Goal: Use online tool/utility: Utilize a website feature to perform a specific function

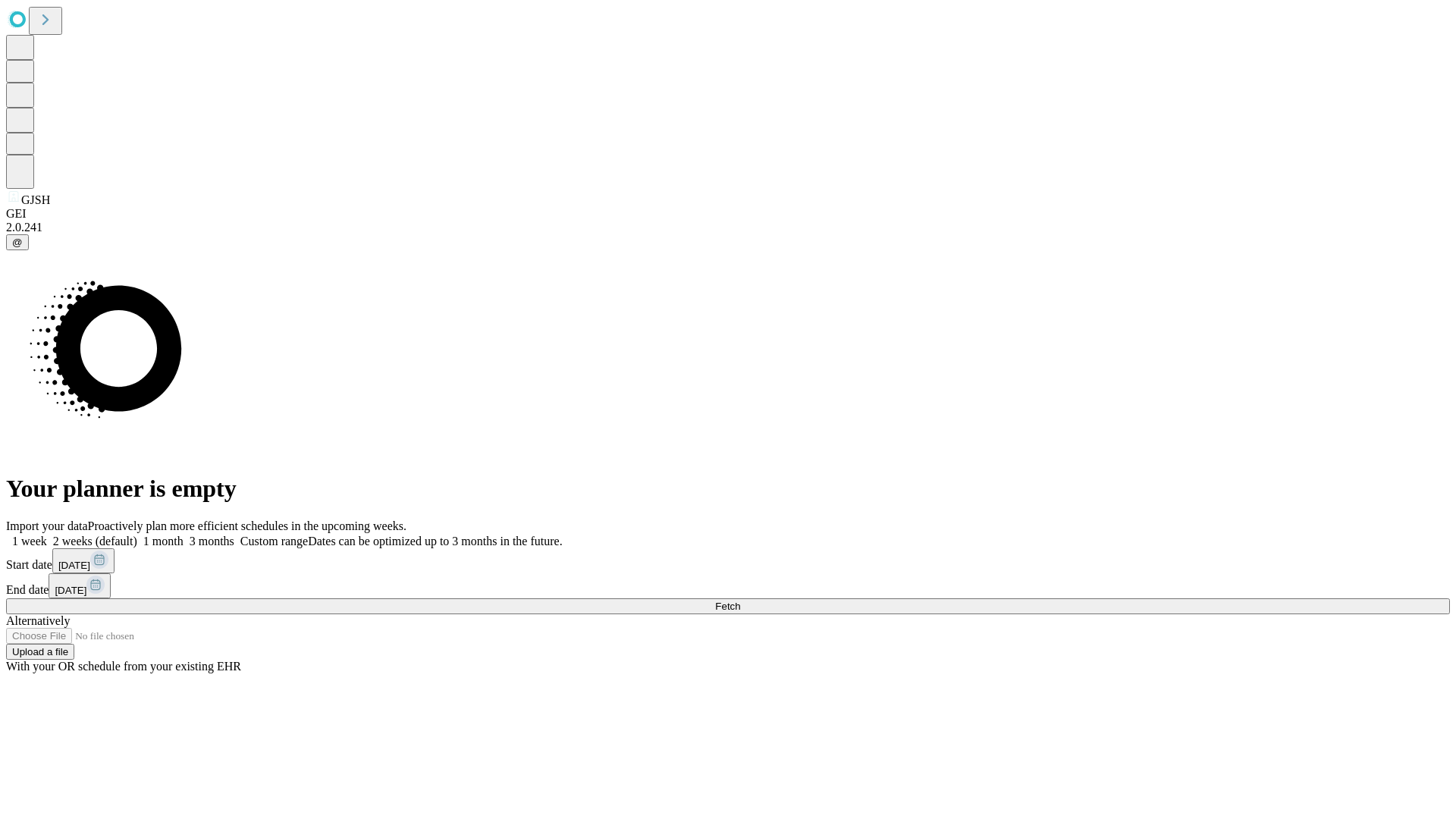
click at [740, 601] on span "Fetch" at bounding box center [728, 606] width 25 height 12
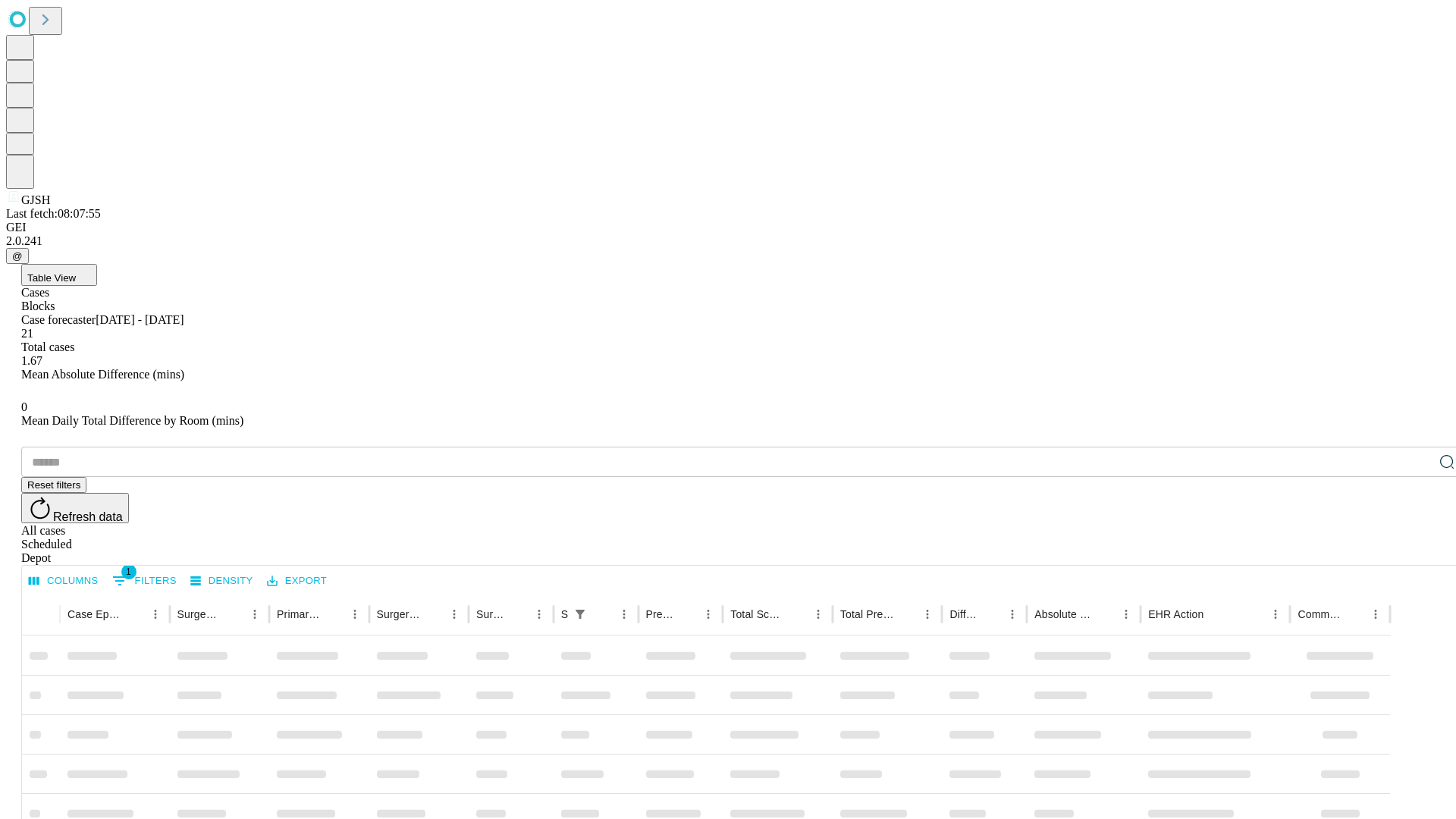
click at [76, 273] on span "Table View" at bounding box center [51, 278] width 48 height 12
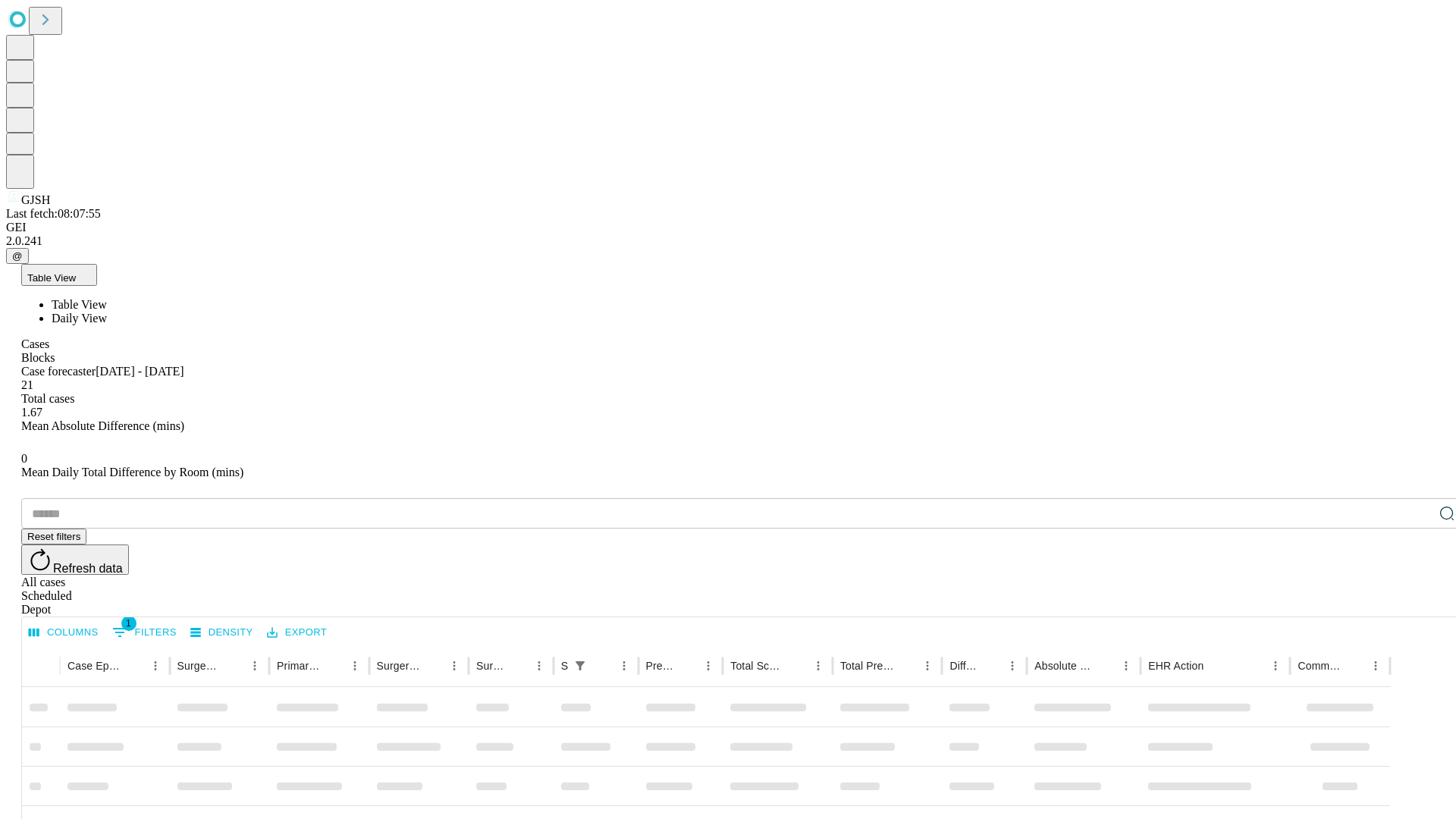
click at [107, 312] on span "Daily View" at bounding box center [79, 318] width 56 height 13
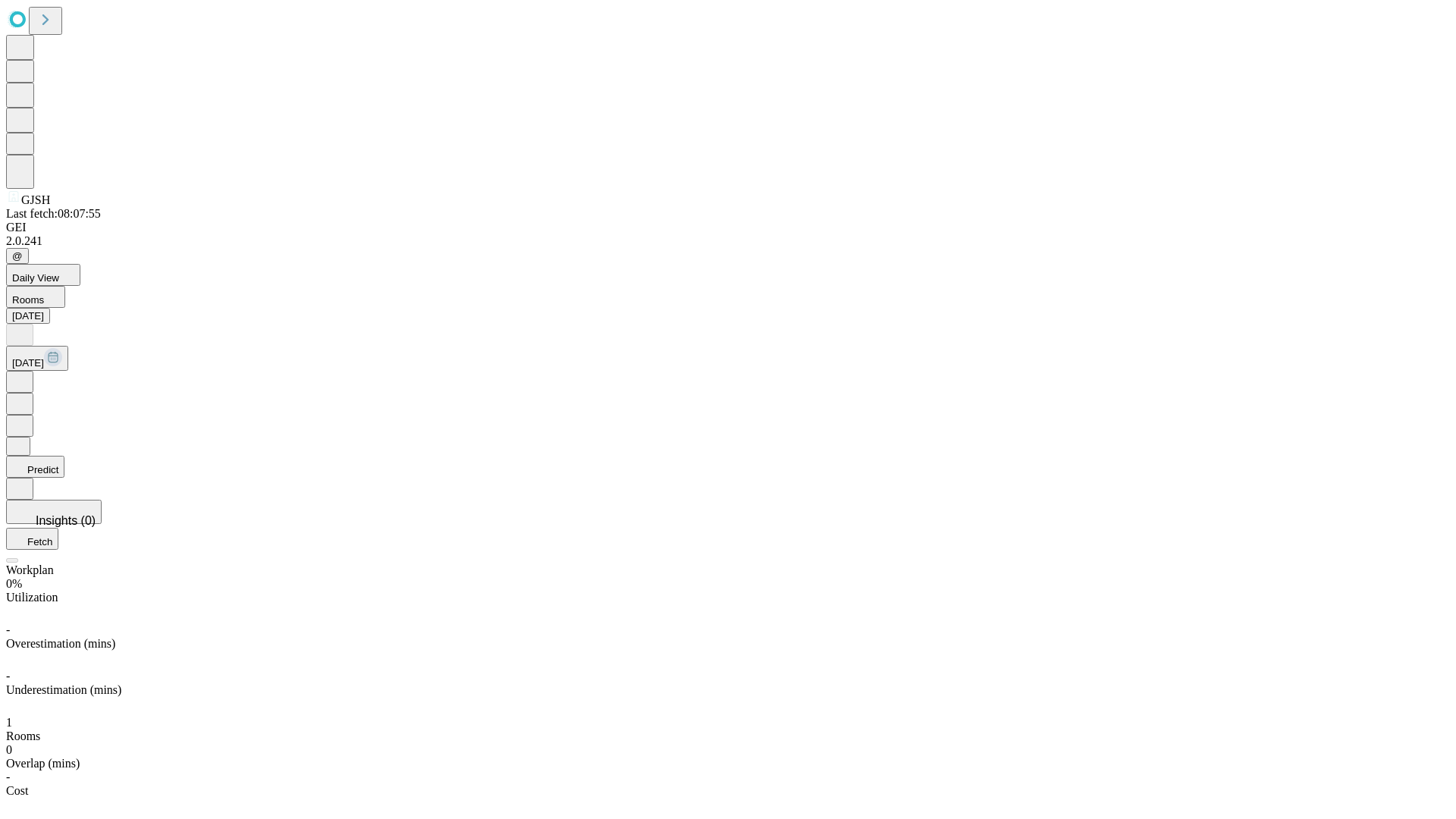
click at [65, 456] on button "Predict" at bounding box center [35, 466] width 58 height 22
